Goal: Transaction & Acquisition: Purchase product/service

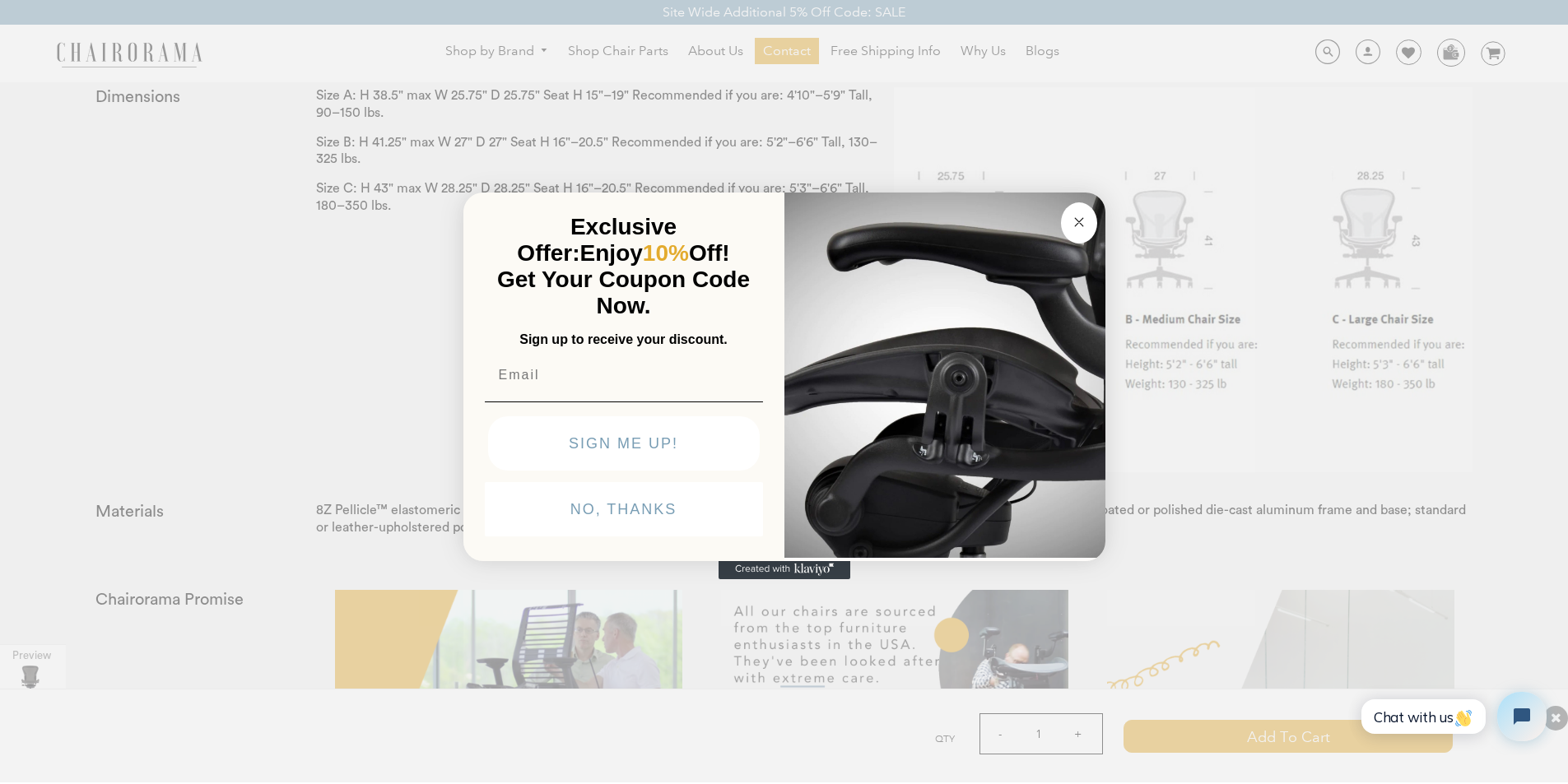
scroll to position [3600, 0]
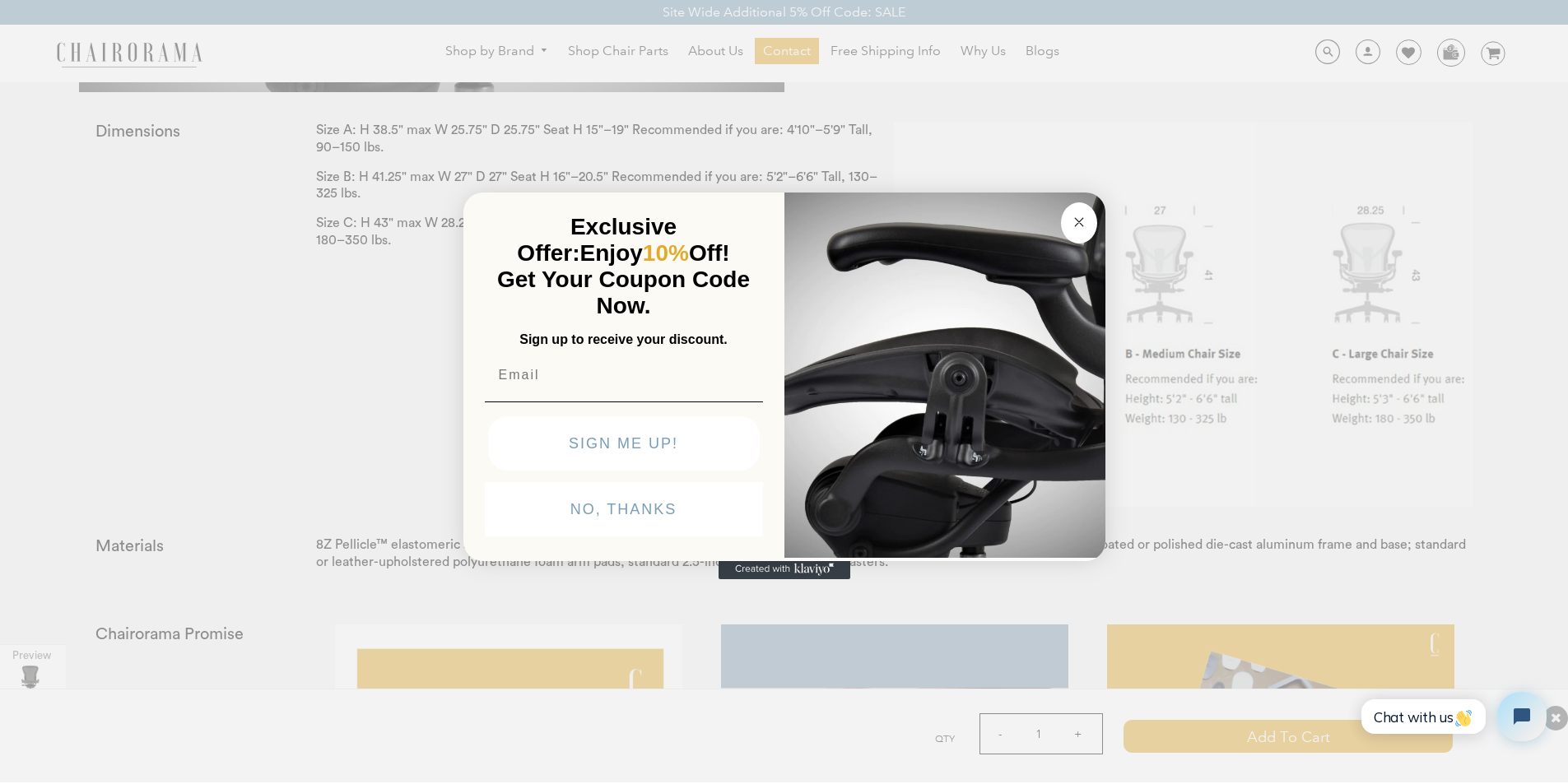
click at [1067, 202] on button "Close dialog" at bounding box center [1079, 222] width 36 height 41
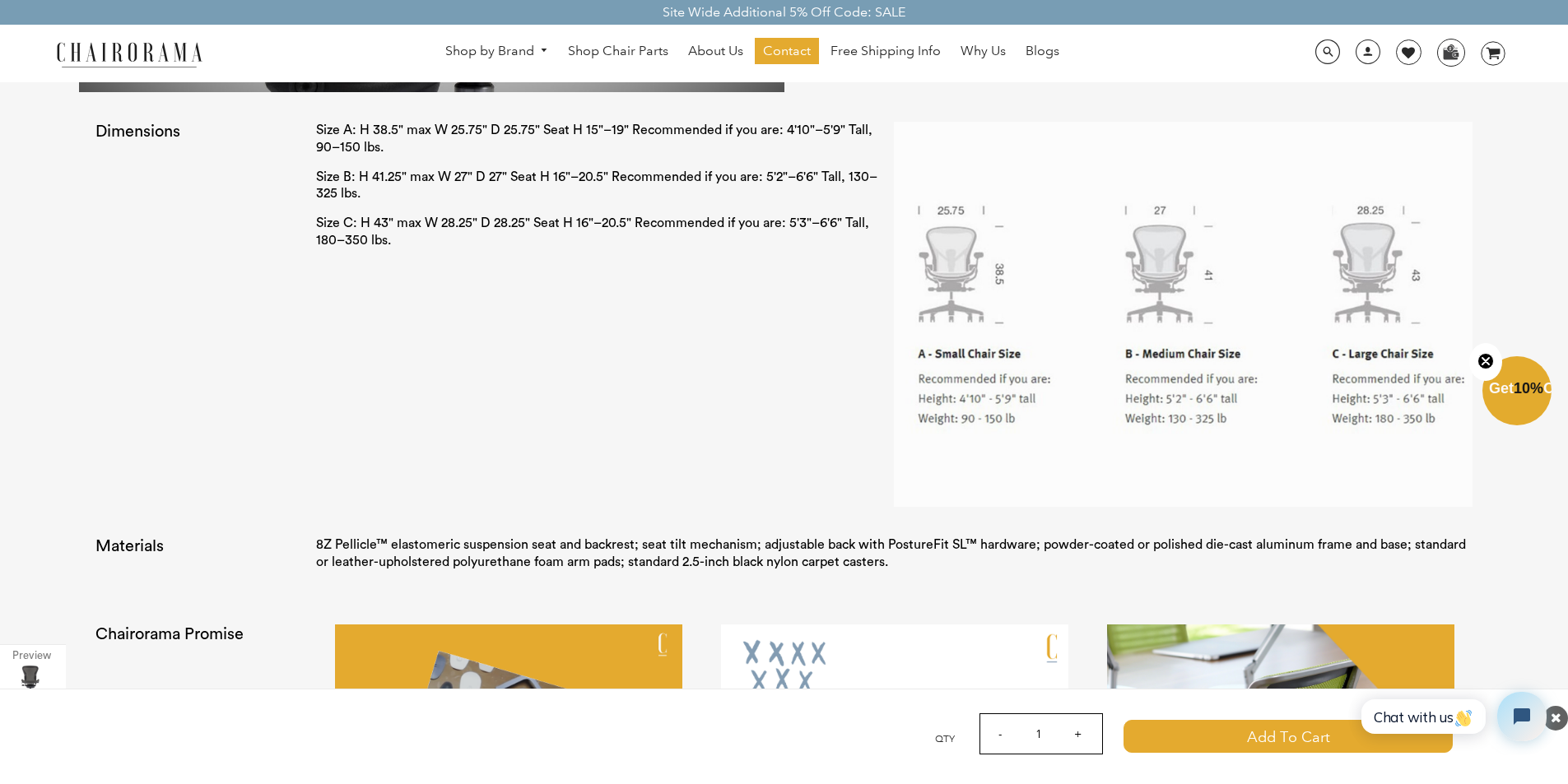
click at [202, 50] on img at bounding box center [129, 54] width 164 height 29
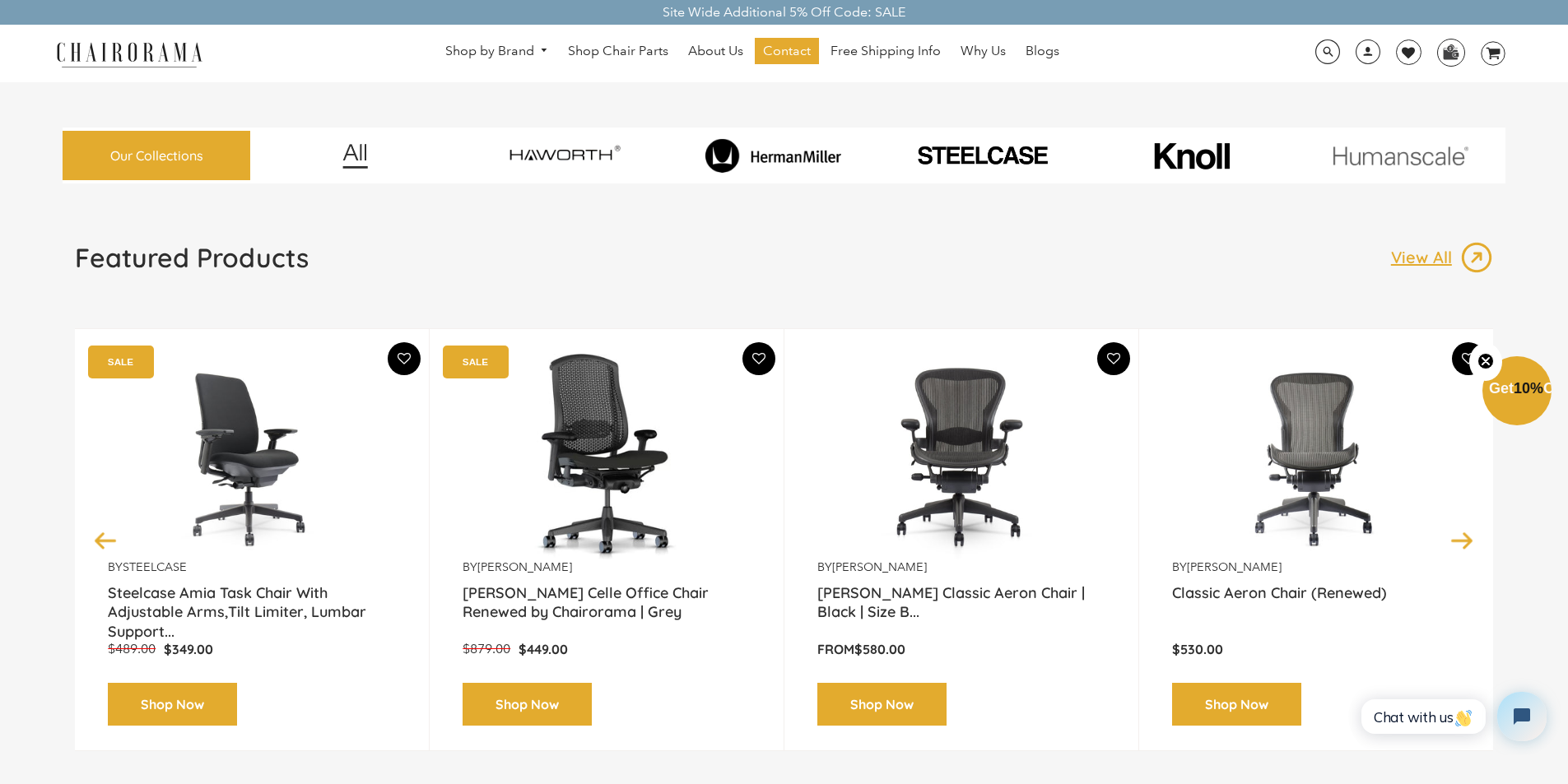
click at [134, 685] on link "Shop Now" at bounding box center [172, 705] width 130 height 44
